Goal: Task Accomplishment & Management: Use online tool/utility

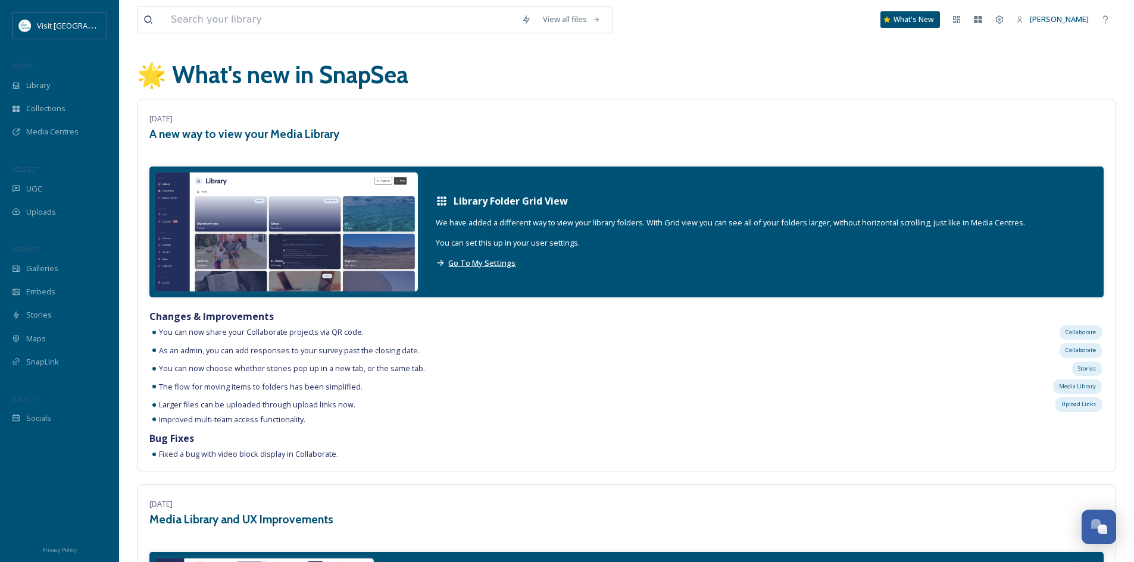
click at [490, 267] on span "Go To My Settings" at bounding box center [481, 263] width 67 height 11
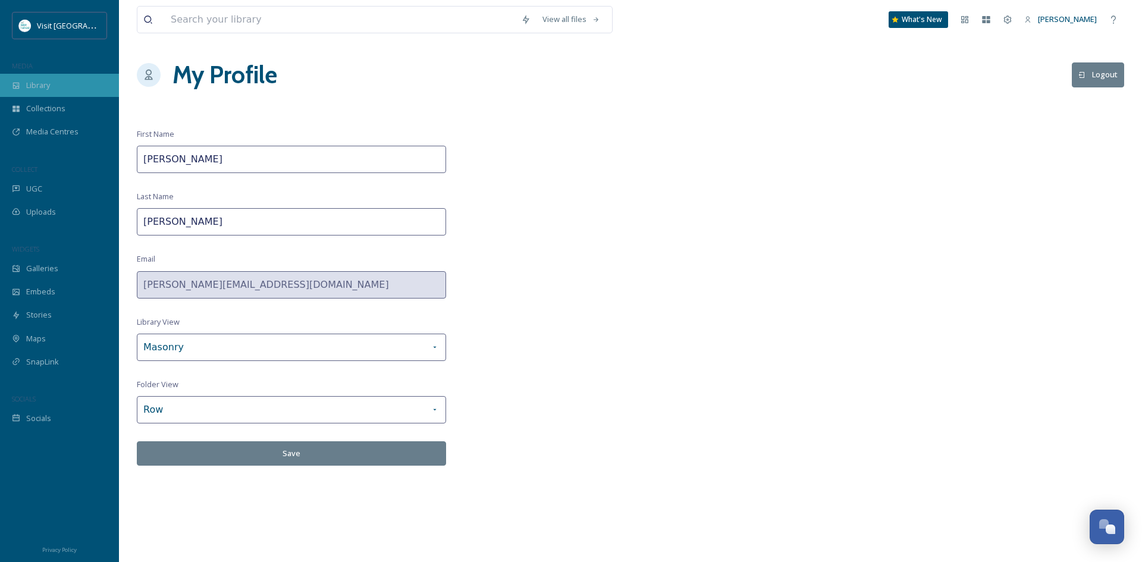
click at [36, 83] on span "Library" at bounding box center [38, 85] width 24 height 11
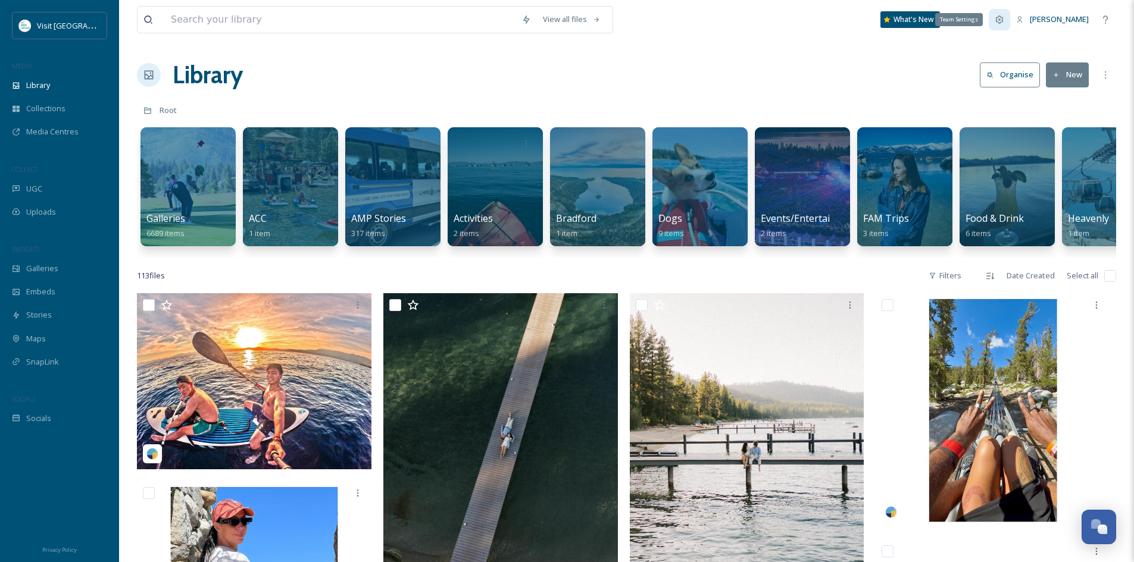
click at [1004, 20] on icon at bounding box center [999, 20] width 10 height 10
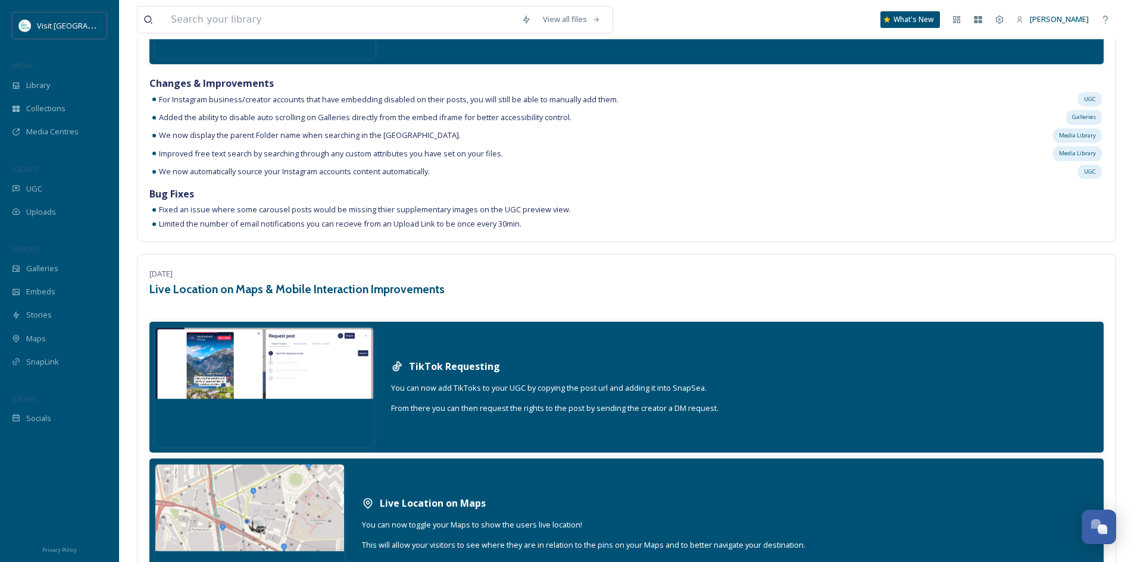
scroll to position [4403, 0]
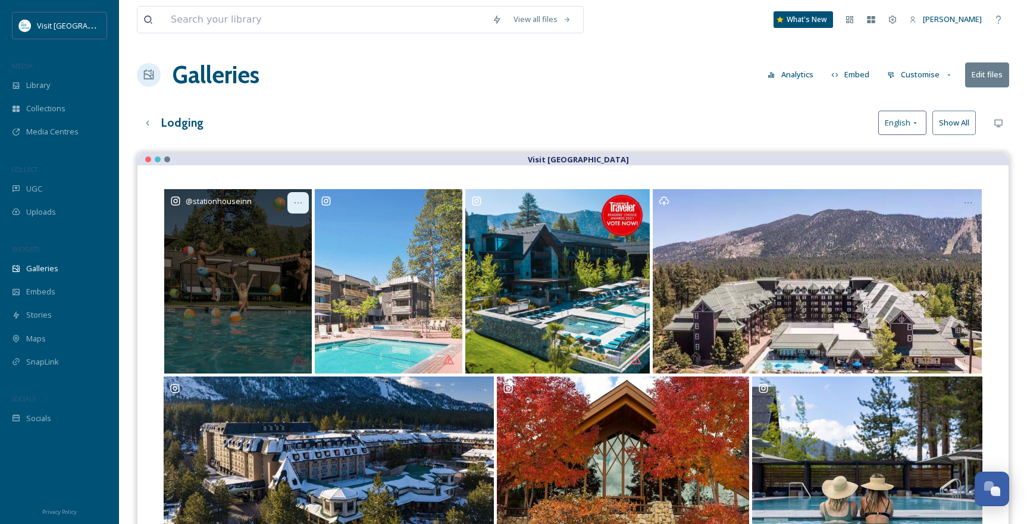
click at [299, 203] on icon at bounding box center [298, 203] width 10 height 10
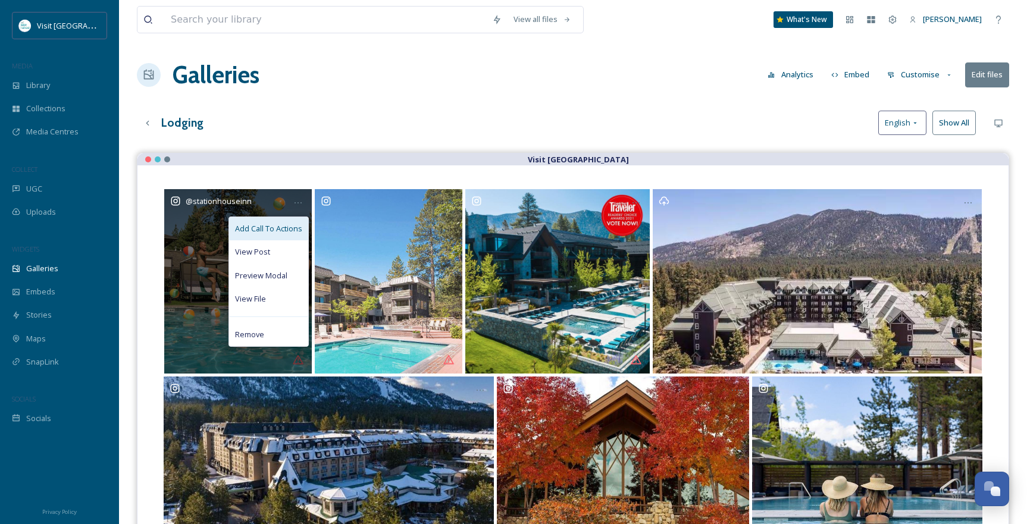
click at [276, 228] on span "Add Call To Actions" at bounding box center [268, 228] width 67 height 11
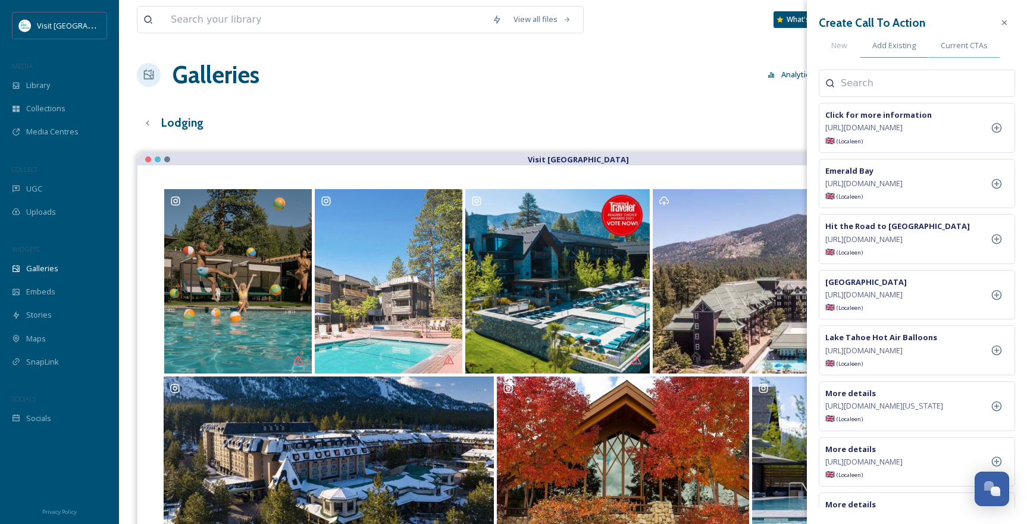
click at [956, 49] on span "Current CTAs" at bounding box center [964, 45] width 47 height 11
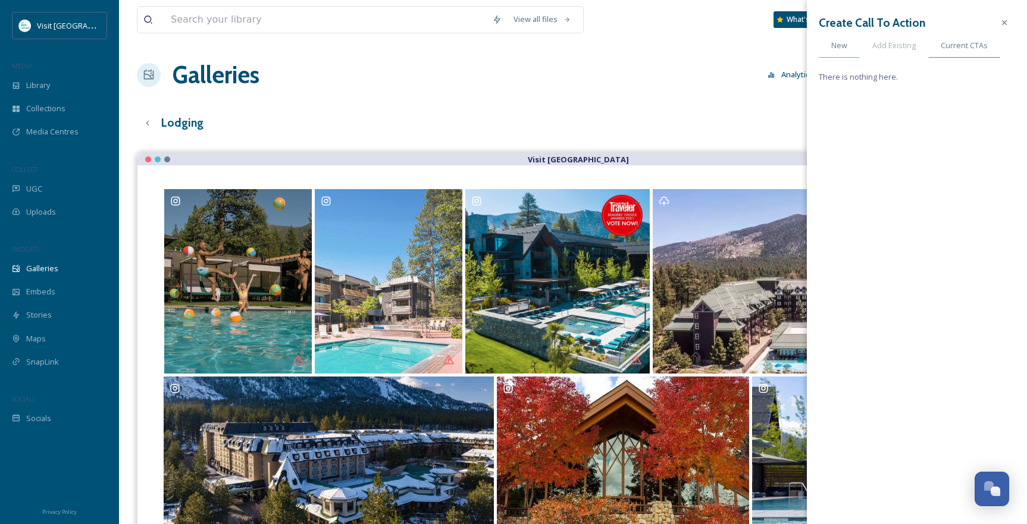
click at [846, 50] on span "New" at bounding box center [839, 45] width 16 height 11
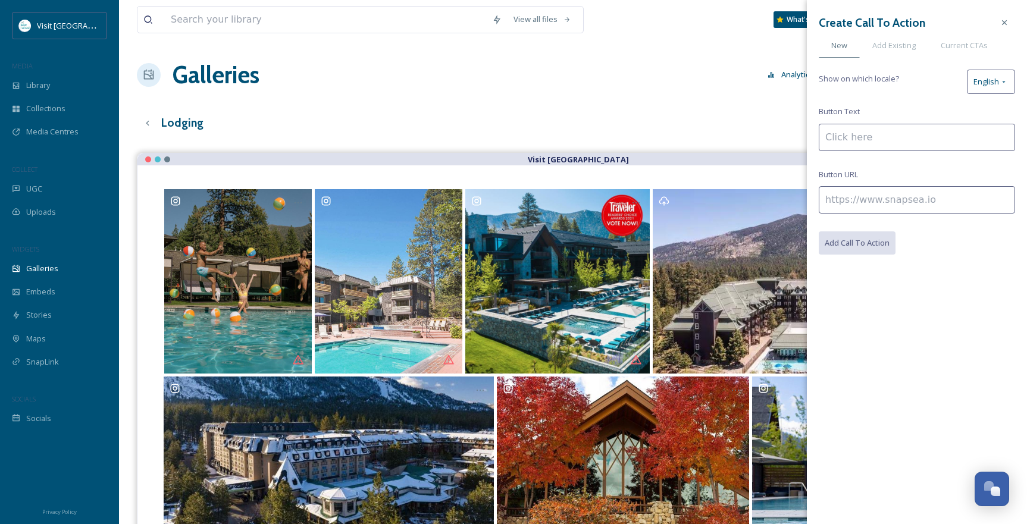
click at [887, 137] on input at bounding box center [917, 137] width 196 height 27
type input "Click for more information"
click at [900, 201] on input at bounding box center [917, 199] width 196 height 27
paste input "https://visitlaketahoe.com/hotels/station-house-inn/"
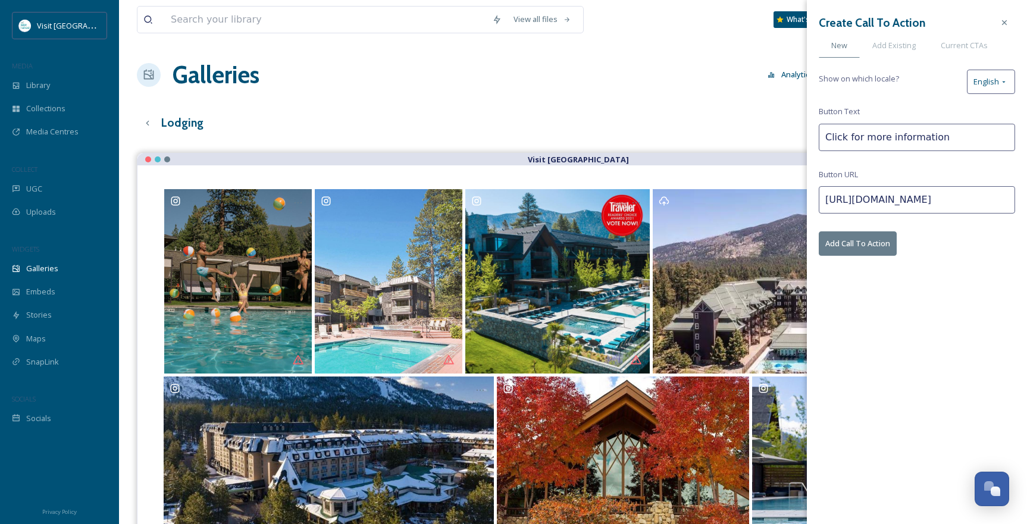
type input "https://visitlaketahoe.com/hotels/station-house-inn/"
click at [873, 240] on button "Add Call To Action" at bounding box center [858, 243] width 78 height 24
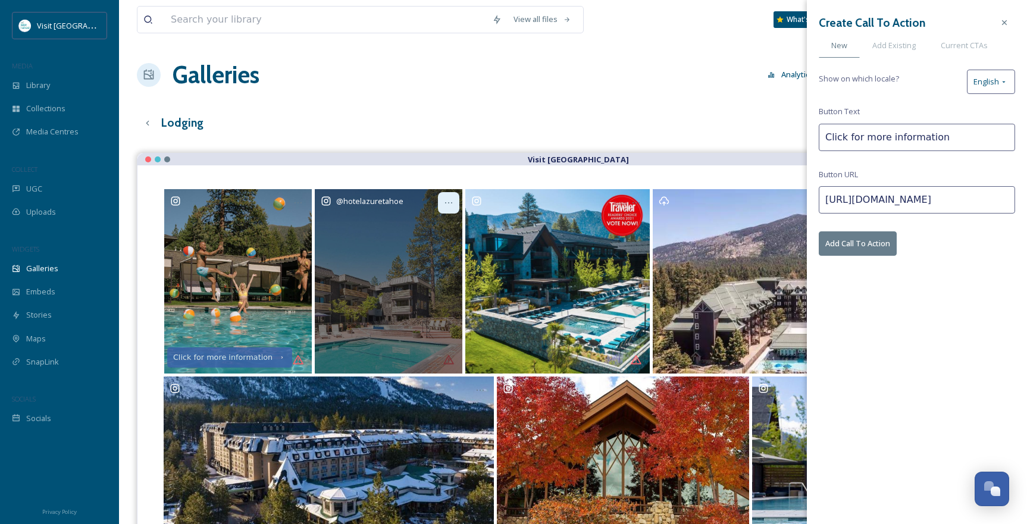
click at [446, 204] on icon at bounding box center [449, 203] width 10 height 10
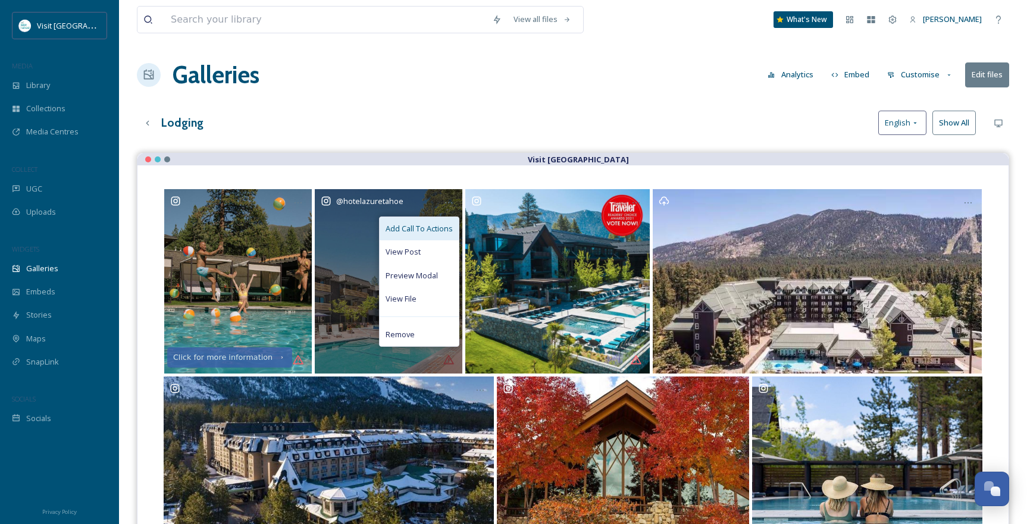
click at [426, 229] on span "Add Call To Actions" at bounding box center [419, 228] width 67 height 11
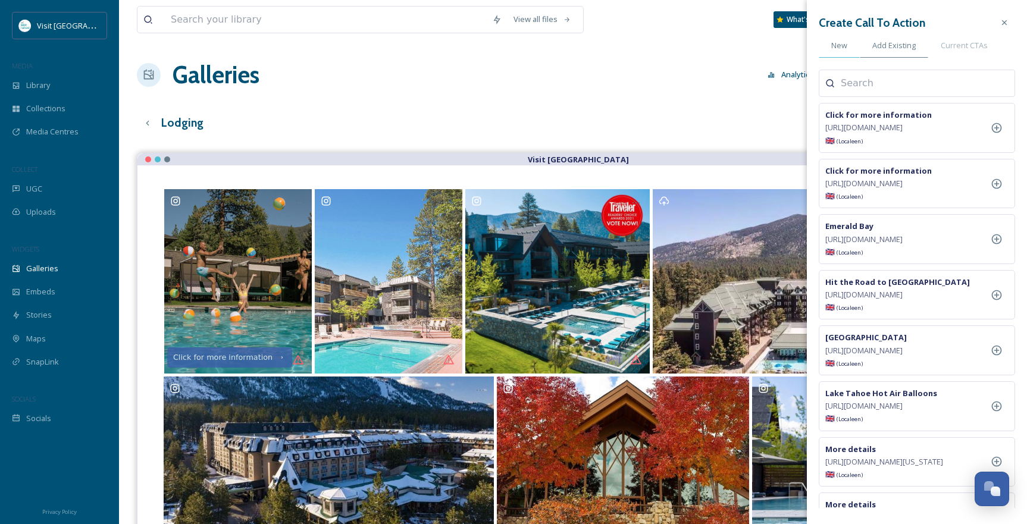
click at [840, 50] on span "New" at bounding box center [839, 45] width 16 height 11
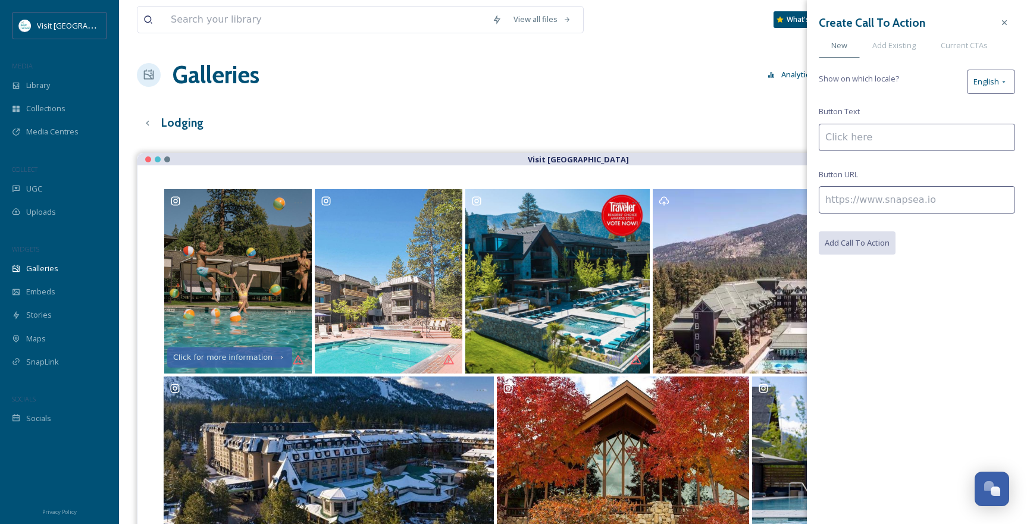
click at [879, 138] on input at bounding box center [917, 137] width 196 height 27
type input "Click for more information"
click at [892, 200] on input at bounding box center [917, 199] width 196 height 27
paste input "https://visitlaketahoe.com/hotels/hotel-azure/"
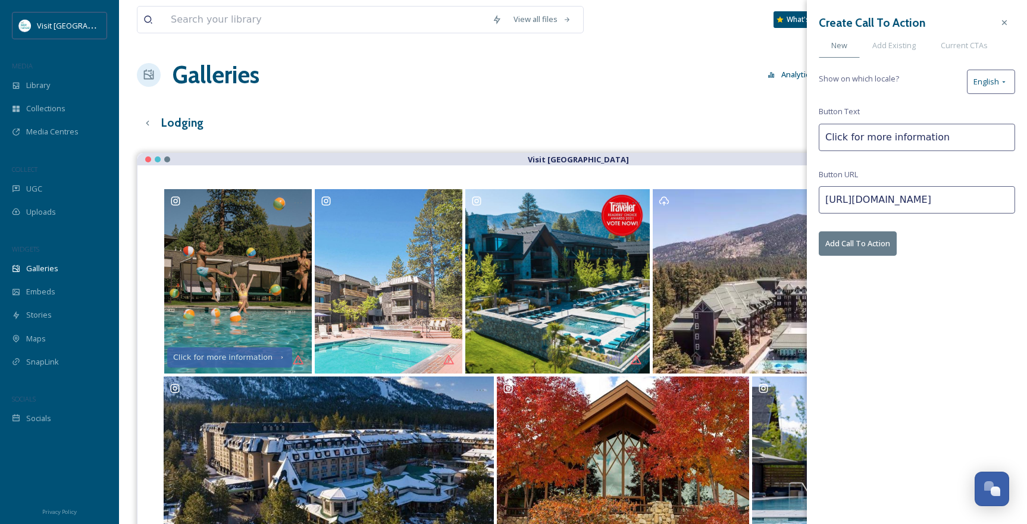
type input "https://visitlaketahoe.com/hotels/hotel-azure/"
click at [868, 244] on button "Add Call To Action" at bounding box center [858, 243] width 78 height 24
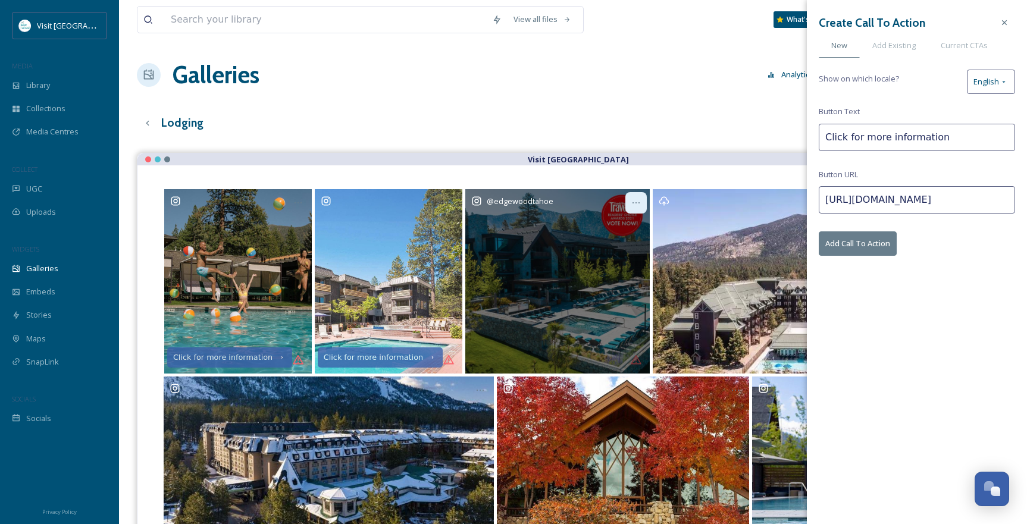
click at [642, 204] on div at bounding box center [635, 202] width 21 height 21
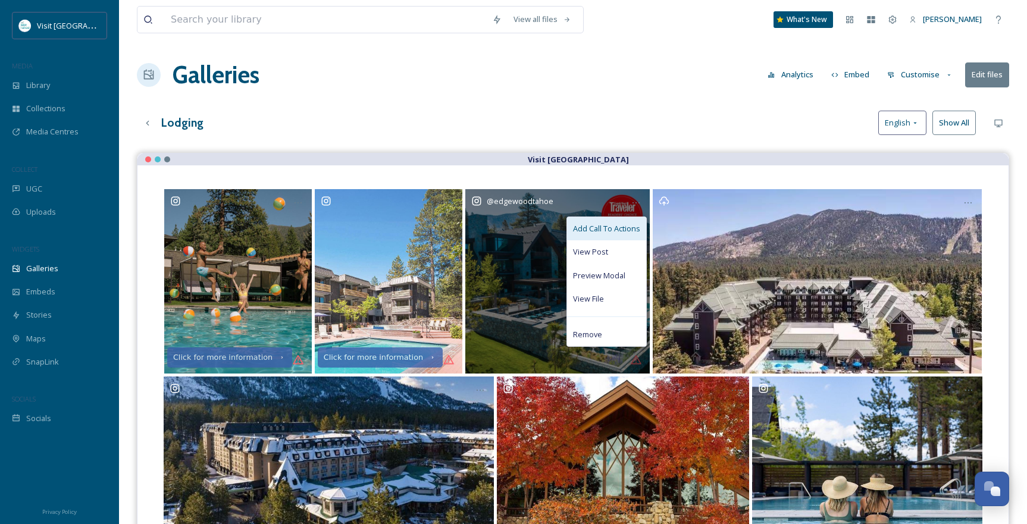
click at [621, 222] on div "Add Call To Actions" at bounding box center [606, 228] width 79 height 23
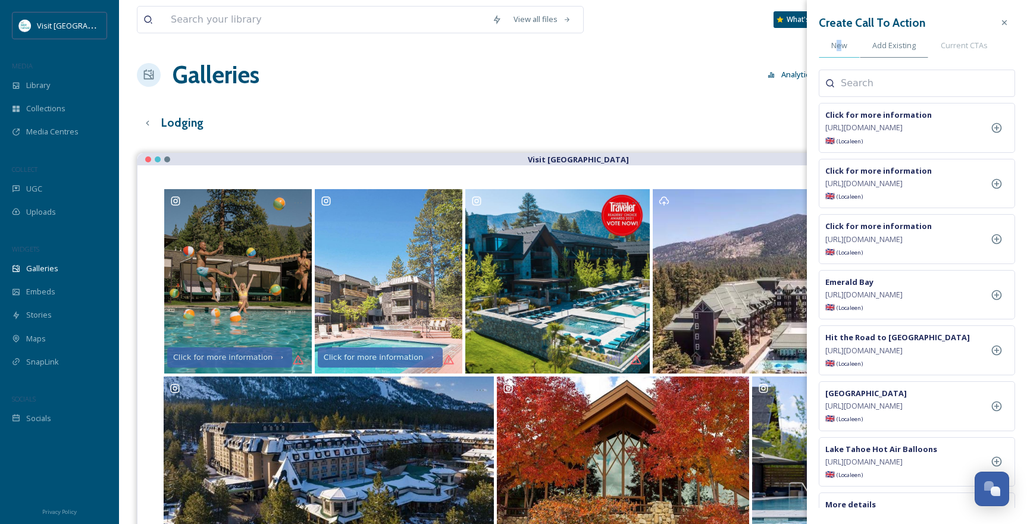
click at [840, 48] on span "New" at bounding box center [839, 45] width 16 height 11
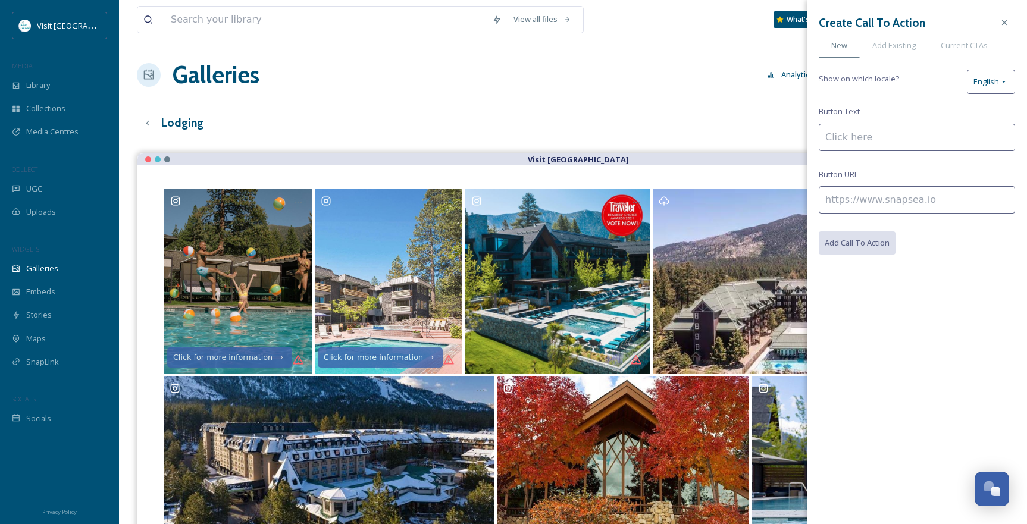
click at [882, 138] on input at bounding box center [917, 137] width 196 height 27
type input "Click for more information"
click at [947, 208] on input at bounding box center [917, 199] width 196 height 27
paste input "https://visitlaketahoe.com/hotels/the-lodge-at-edgewood/"
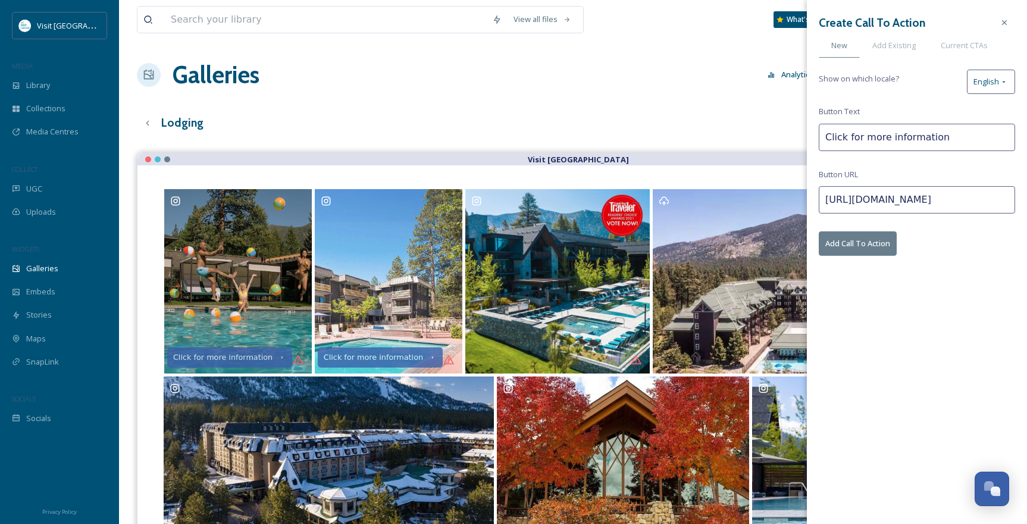
type input "https://visitlaketahoe.com/hotels/the-lodge-at-edgewood/"
click at [855, 245] on button "Add Call To Action" at bounding box center [858, 243] width 78 height 24
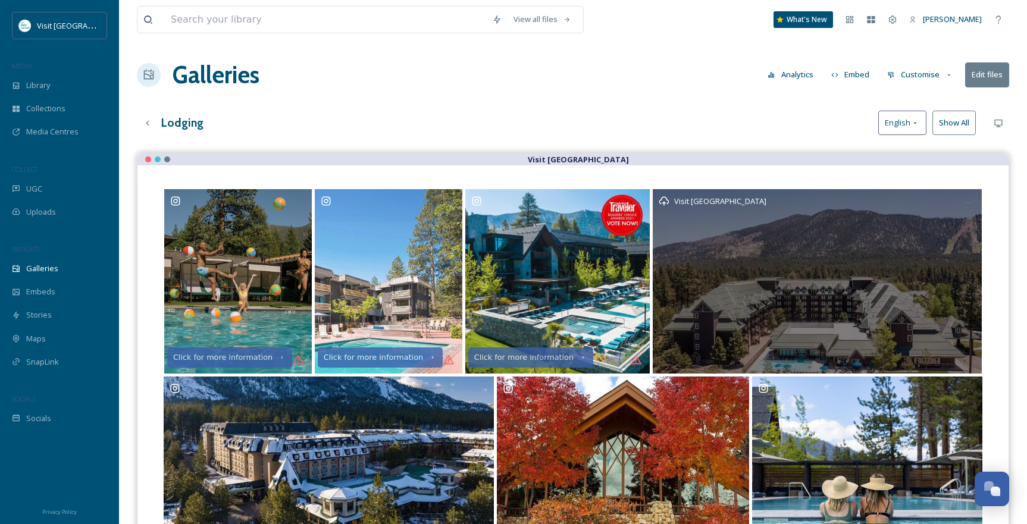
click at [718, 242] on div "Visit [GEOGRAPHIC_DATA]" at bounding box center [817, 281] width 329 height 184
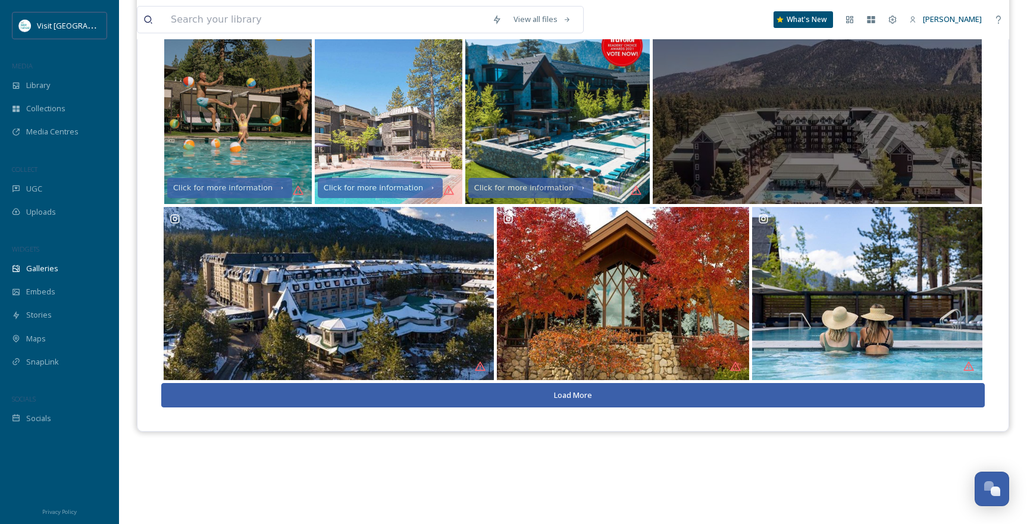
scroll to position [171, 0]
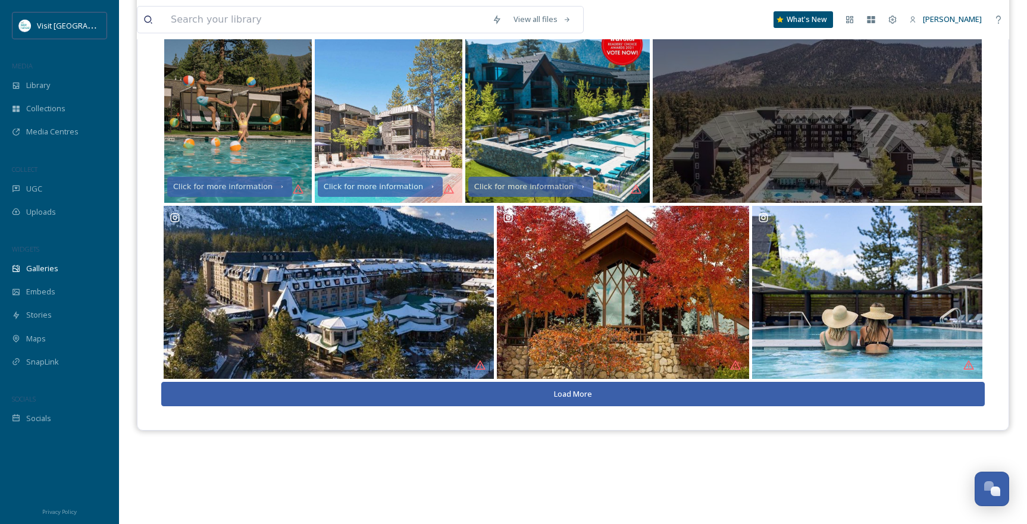
click at [869, 120] on div "Visit [GEOGRAPHIC_DATA]" at bounding box center [817, 110] width 329 height 184
click at [790, 107] on div "Visit [GEOGRAPHIC_DATA]" at bounding box center [817, 110] width 329 height 184
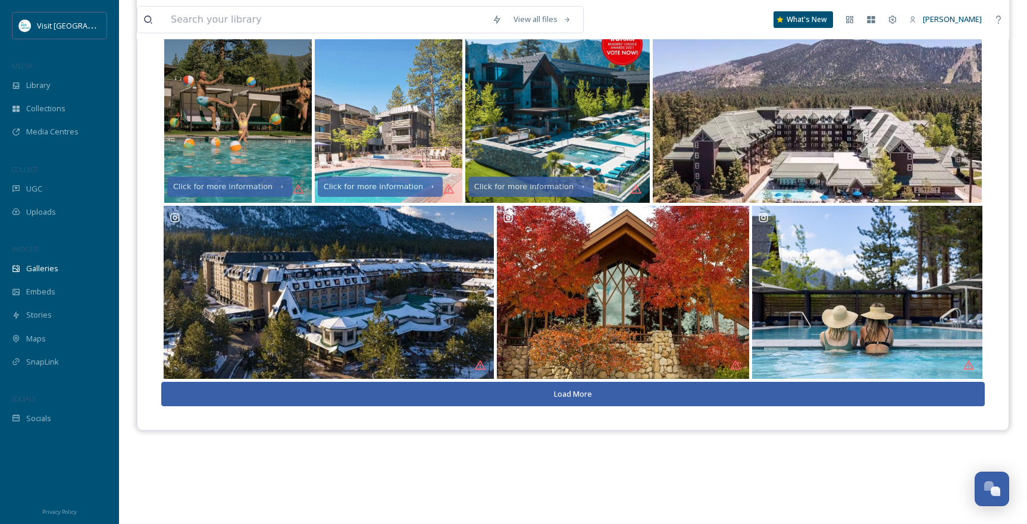
click at [457, 391] on button "Load More" at bounding box center [573, 394] width 824 height 24
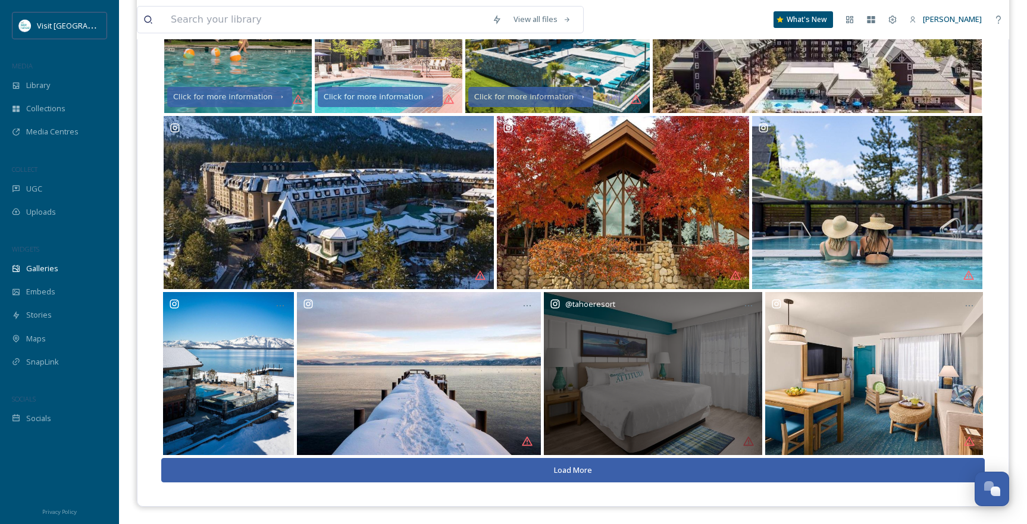
scroll to position [261, 0]
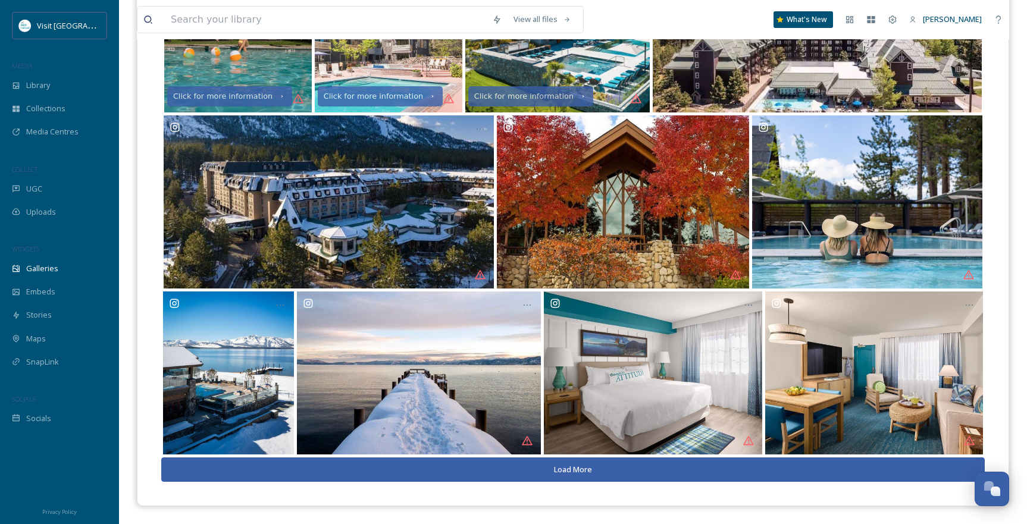
click at [638, 473] on button "Load More" at bounding box center [573, 470] width 824 height 24
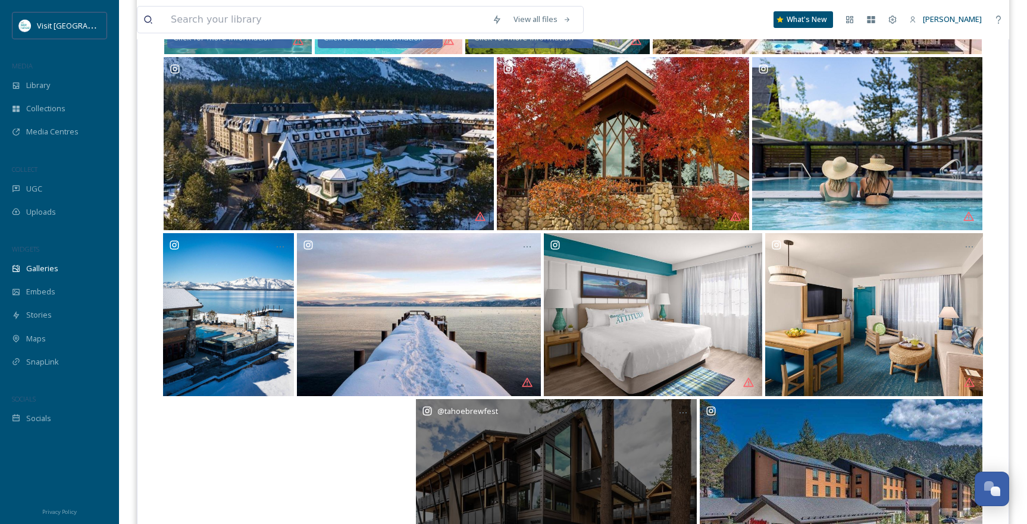
scroll to position [451, 0]
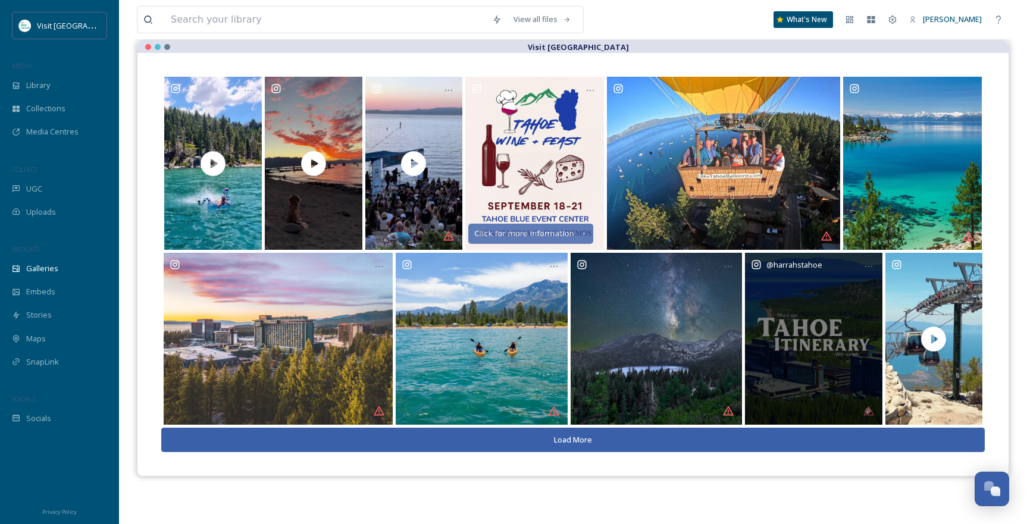
scroll to position [171, 0]
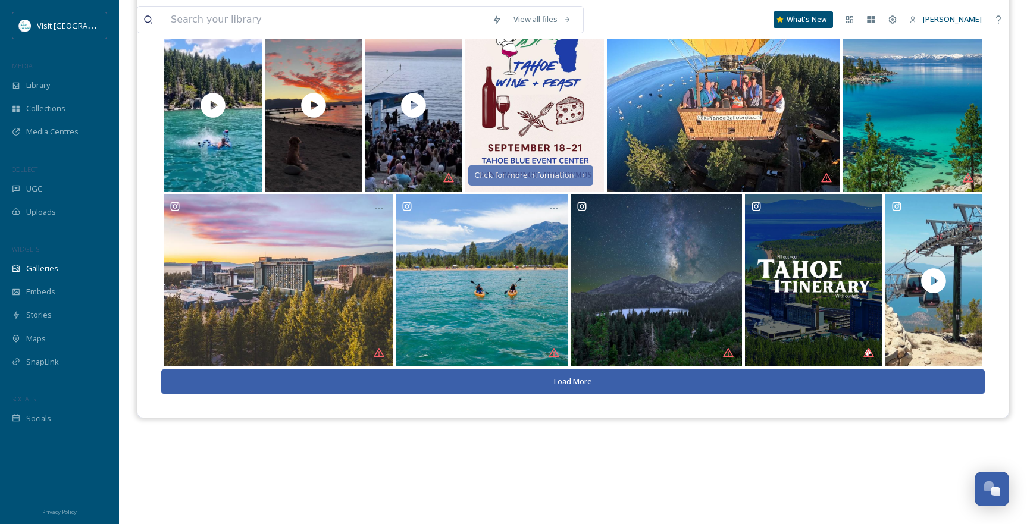
click at [658, 386] on button "Load More" at bounding box center [573, 382] width 824 height 24
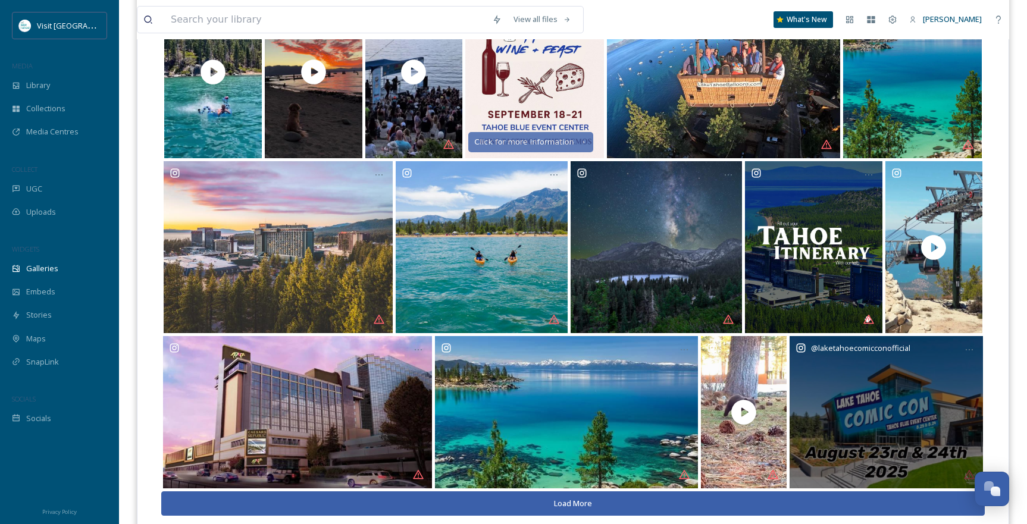
scroll to position [238, 0]
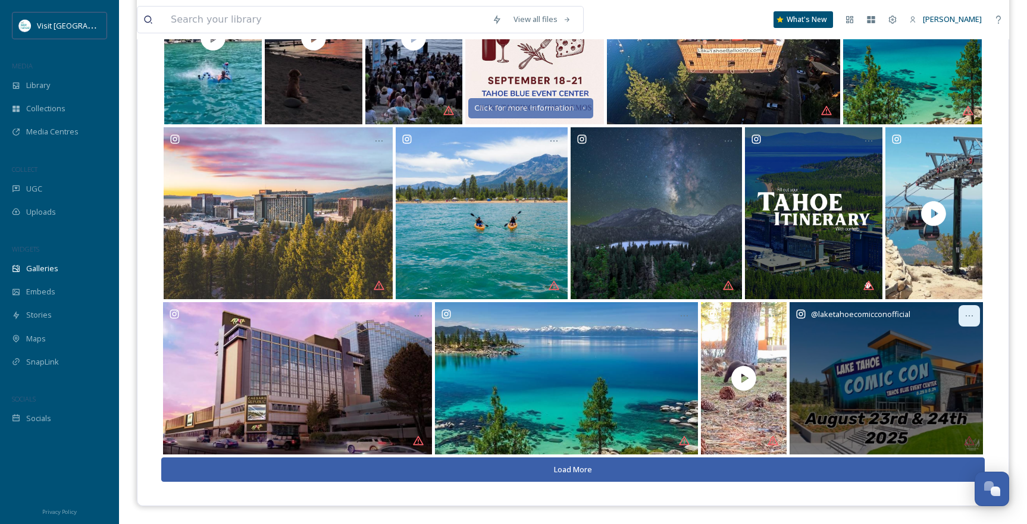
click at [966, 315] on icon at bounding box center [970, 316] width 10 height 10
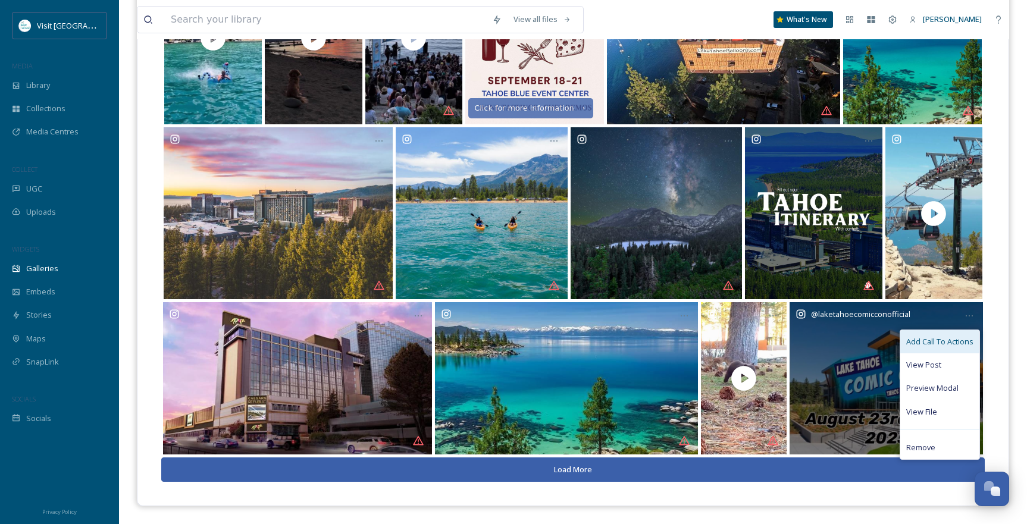
click at [965, 331] on div "Add Call To Actions" at bounding box center [939, 341] width 79 height 23
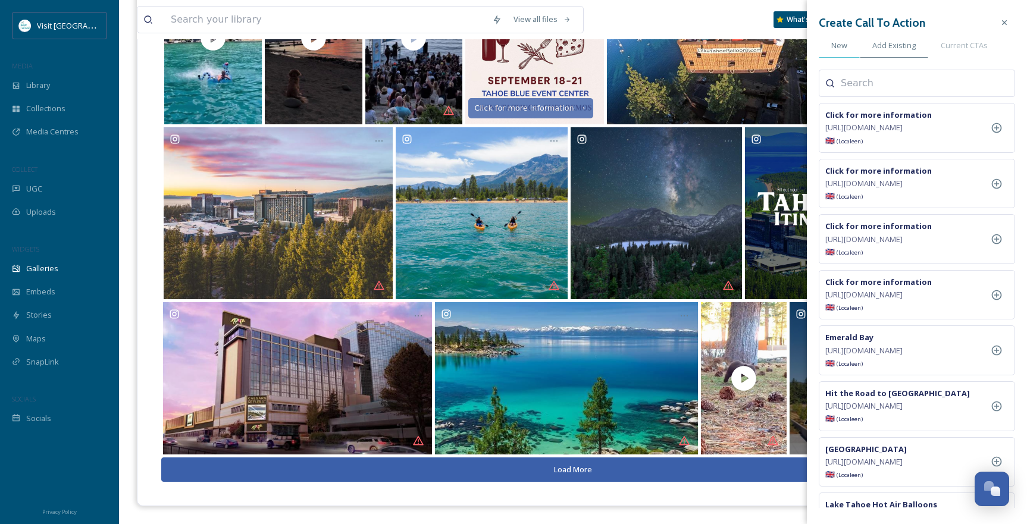
click at [834, 48] on span "New" at bounding box center [839, 45] width 16 height 11
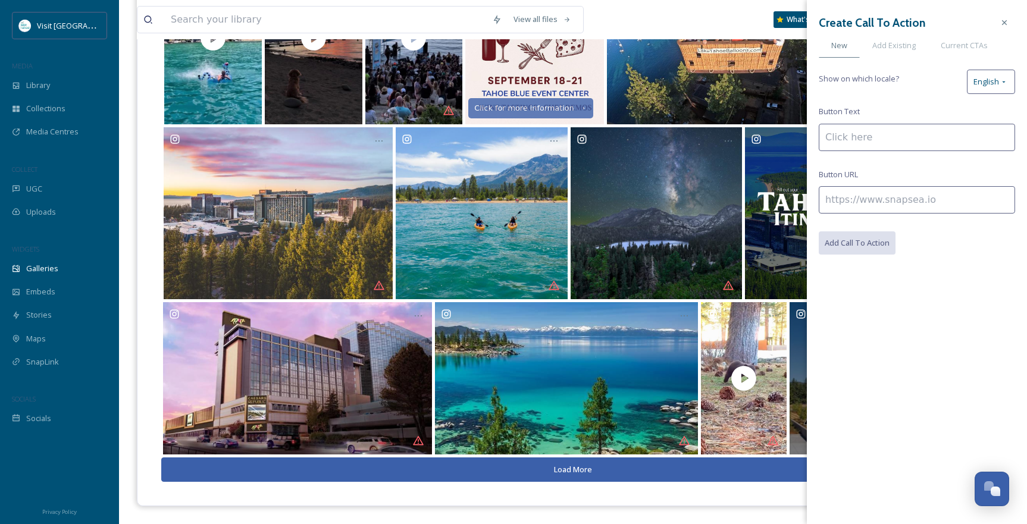
click at [876, 141] on input at bounding box center [917, 137] width 196 height 27
type input "Click for more information"
click at [892, 202] on input at bounding box center [917, 199] width 196 height 27
paste input "https://visitlaketahoe.com/event/lake-tahoe-comic-con-at-the-tahoe-event-center…"
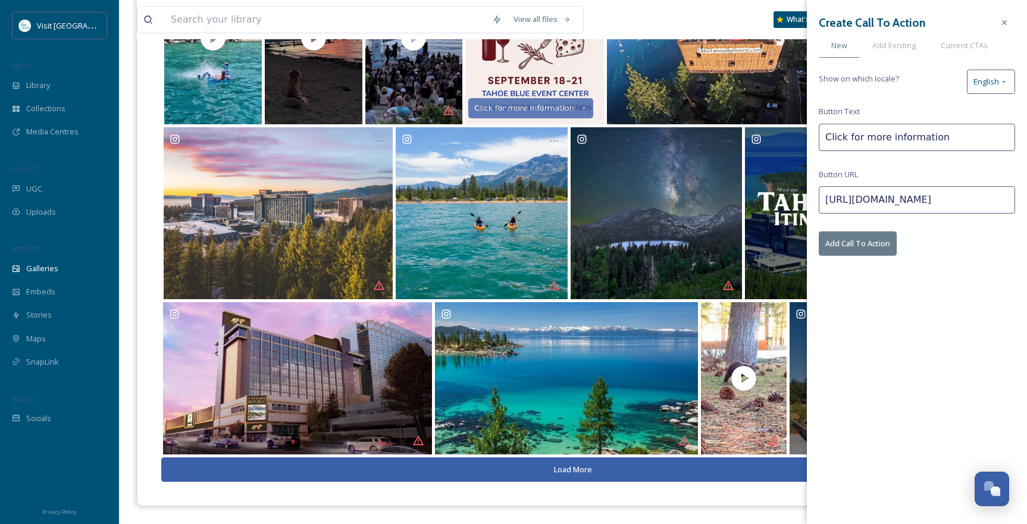
type input "https://visitlaketahoe.com/event/lake-tahoe-comic-con-at-the-tahoe-event-center…"
click at [856, 243] on button "Add Call To Action" at bounding box center [858, 243] width 78 height 24
click at [860, 251] on button "Add Call To Action" at bounding box center [858, 243] width 78 height 24
click at [849, 241] on button "Add Call To Action" at bounding box center [858, 243] width 78 height 24
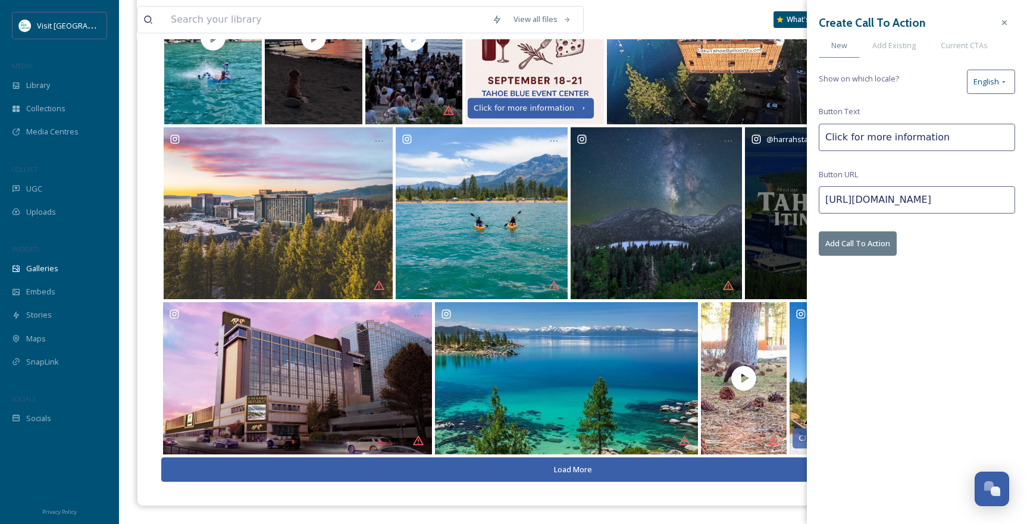
drag, startPoint x: 951, startPoint y: 142, endPoint x: 502, endPoint y: 109, distance: 450.4
click at [503, 109] on div "Click for more information @ harrahstahoe Click for more information Load More …" at bounding box center [572, 216] width 871 height 578
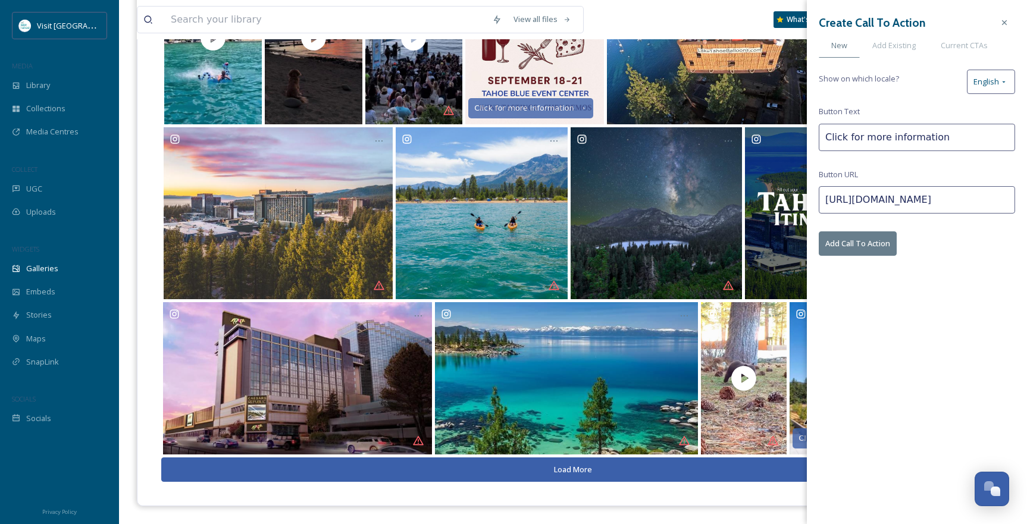
click at [1006, 24] on icon at bounding box center [1004, 22] width 5 height 5
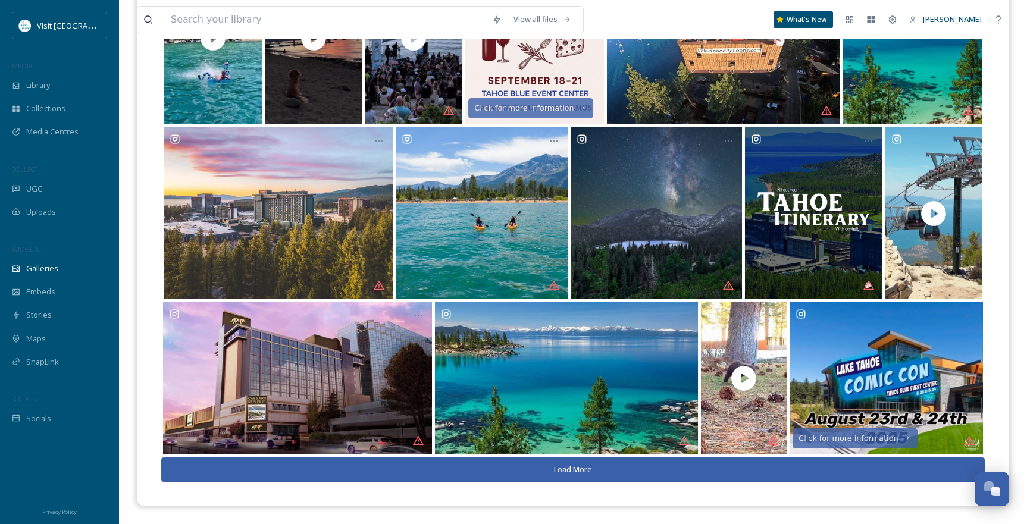
click at [605, 471] on button "Load More" at bounding box center [573, 470] width 824 height 24
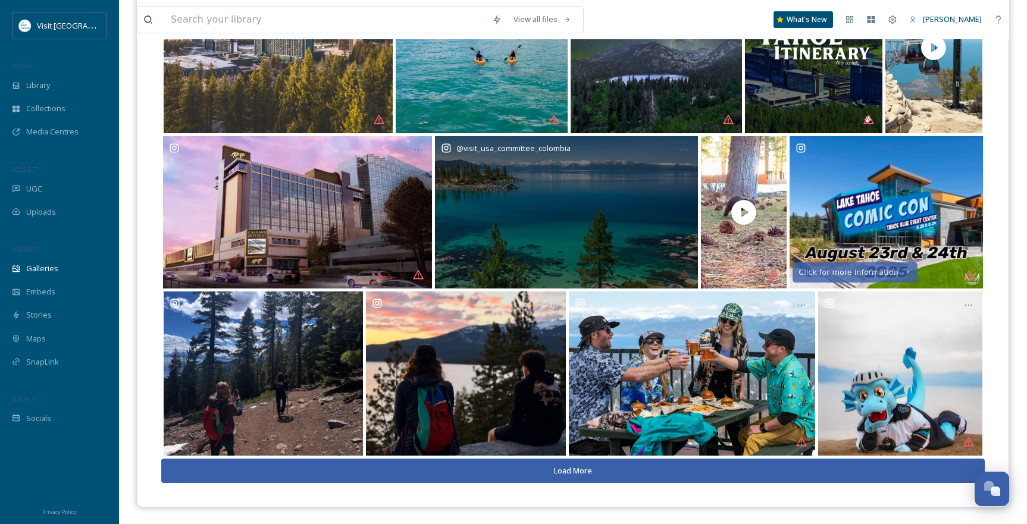
scroll to position [405, 0]
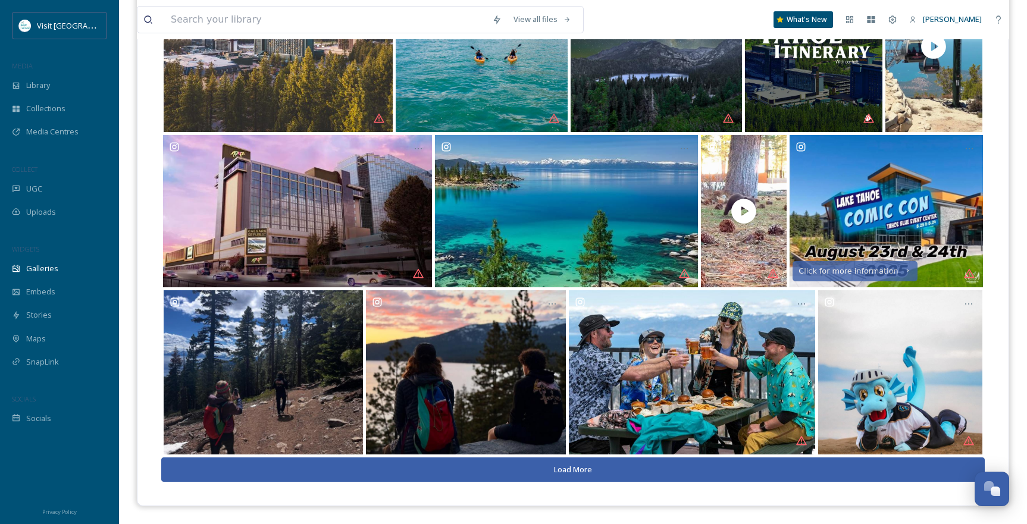
click at [567, 466] on button "Load More" at bounding box center [573, 470] width 824 height 24
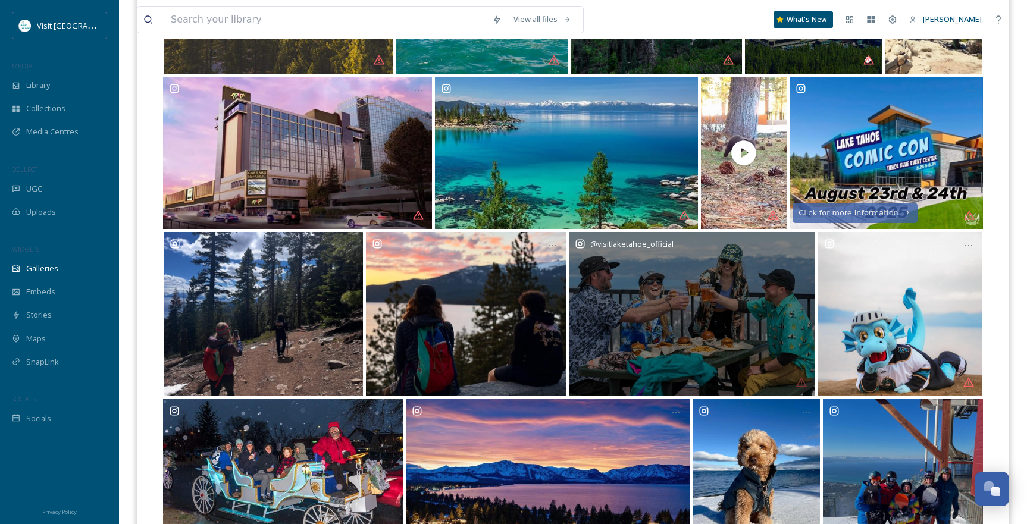
scroll to position [543, 0]
